Goal: Ask a question

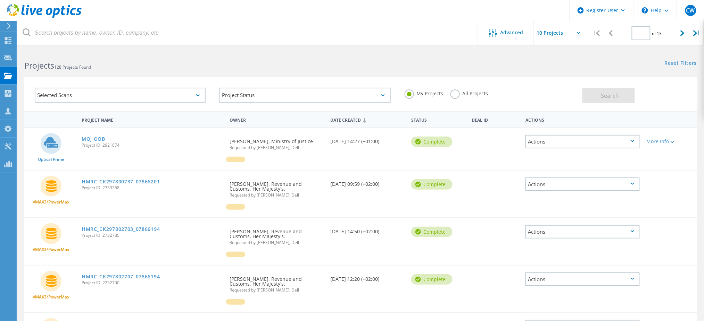
type input "1"
click at [652, 10] on div "\n Help" at bounding box center [655, 10] width 44 height 21
click at [668, 31] on link "Explore Helpful Articles" at bounding box center [671, 29] width 77 height 17
click at [670, 50] on link "Contact Support" at bounding box center [671, 47] width 77 height 17
click at [9, 26] on icon at bounding box center [8, 26] width 5 height 6
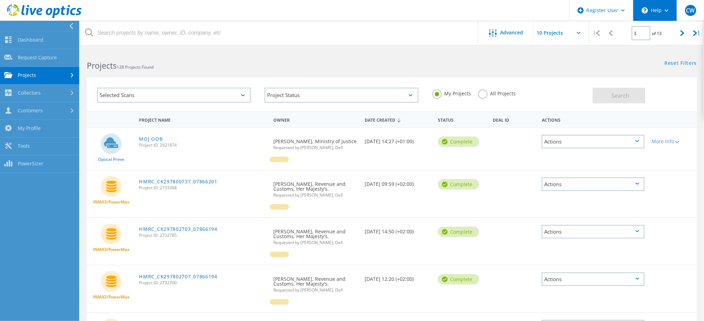
click at [663, 10] on div "\n Help" at bounding box center [655, 10] width 44 height 21
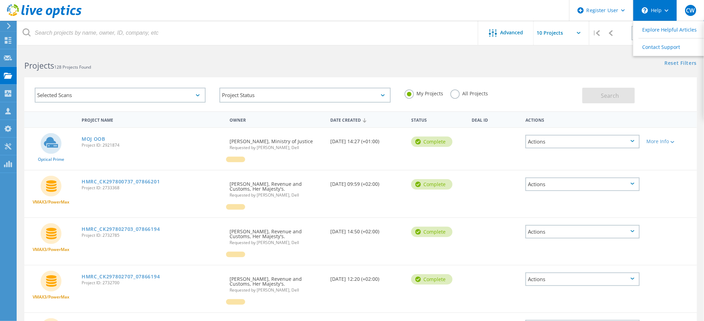
click at [663, 10] on div "\n Help" at bounding box center [655, 10] width 44 height 21
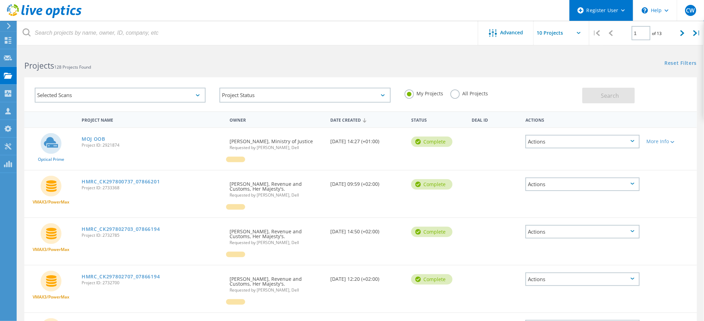
click at [620, 10] on div "Register User" at bounding box center [601, 10] width 64 height 21
click at [692, 9] on span "CW" at bounding box center [690, 11] width 9 height 6
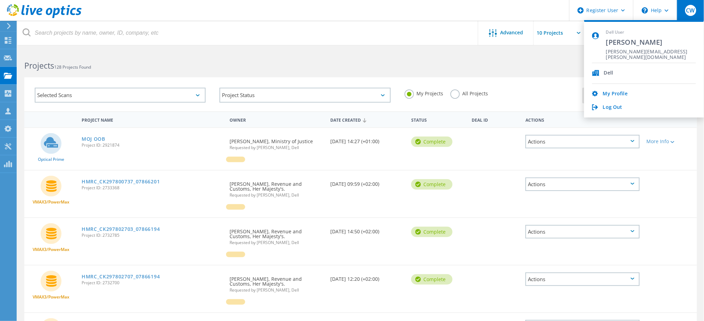
click at [692, 9] on span "CW" at bounding box center [690, 11] width 9 height 6
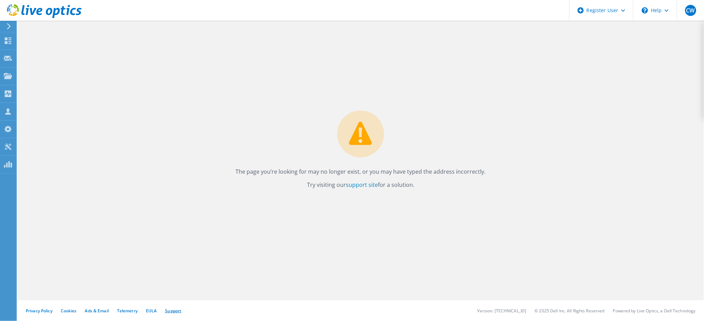
click at [171, 314] on link "Support" at bounding box center [173, 311] width 16 height 6
click at [123, 311] on link "Telemetry" at bounding box center [127, 311] width 20 height 6
